Goal: Task Accomplishment & Management: Use online tool/utility

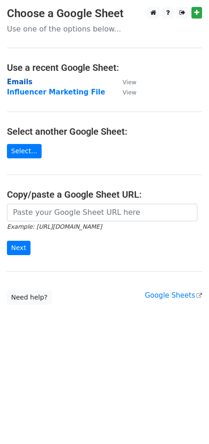
click at [24, 83] on strong "Emails" at bounding box center [19, 82] width 25 height 8
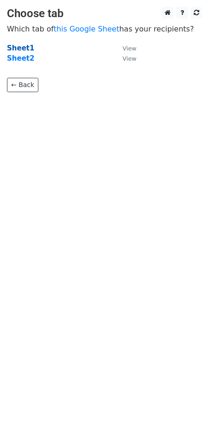
click at [17, 47] on strong "Sheet1" at bounding box center [20, 48] width 27 height 8
click at [15, 46] on strong "Sheet1" at bounding box center [20, 48] width 27 height 8
